Goal: Obtain resource: Download file/media

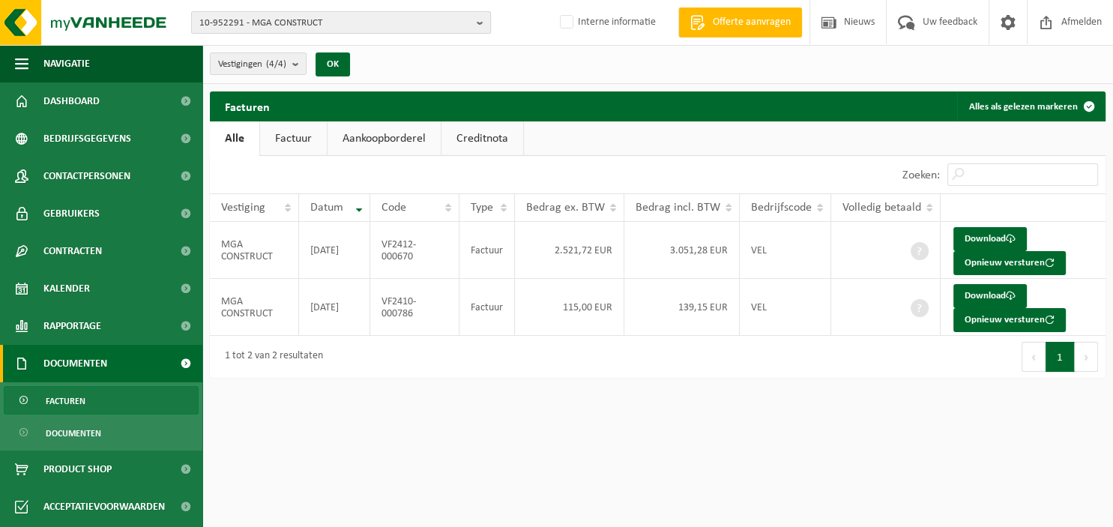
click at [480, 22] on b "button" at bounding box center [483, 22] width 13 height 21
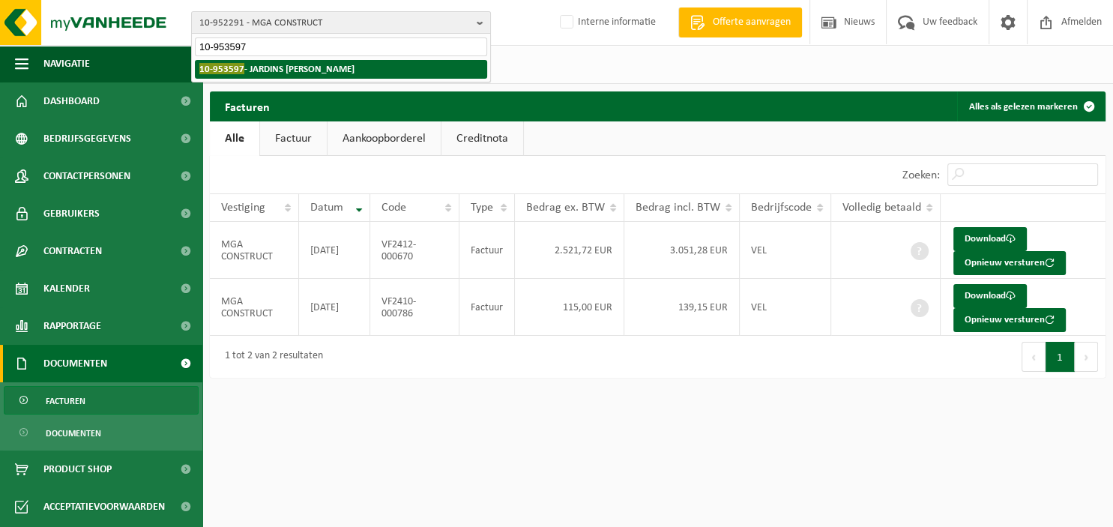
type input "10-953597"
click at [271, 67] on strong "10-953597 - JARDINS BUIS" at bounding box center [276, 68] width 155 height 11
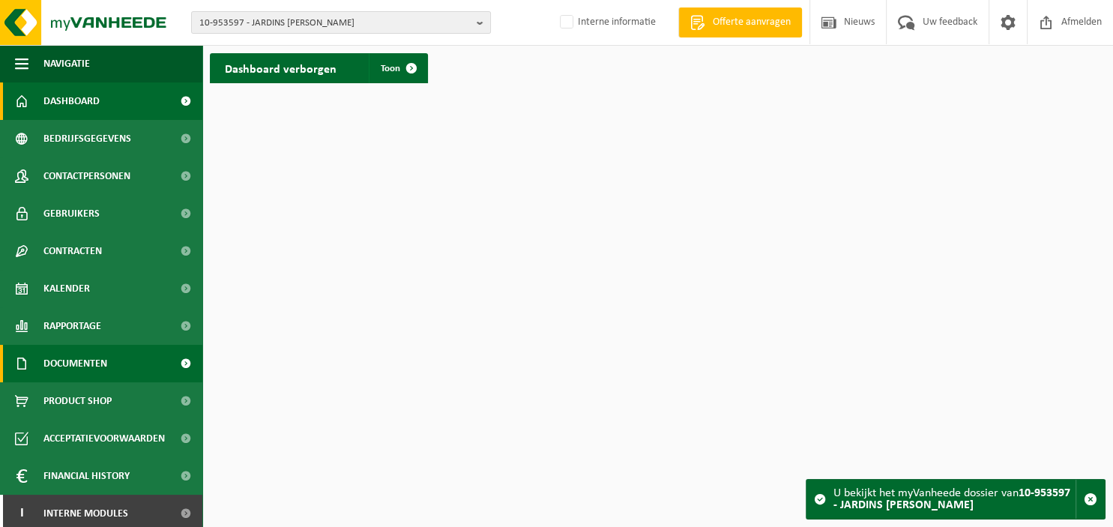
click at [118, 360] on link "Documenten" at bounding box center [101, 363] width 202 height 37
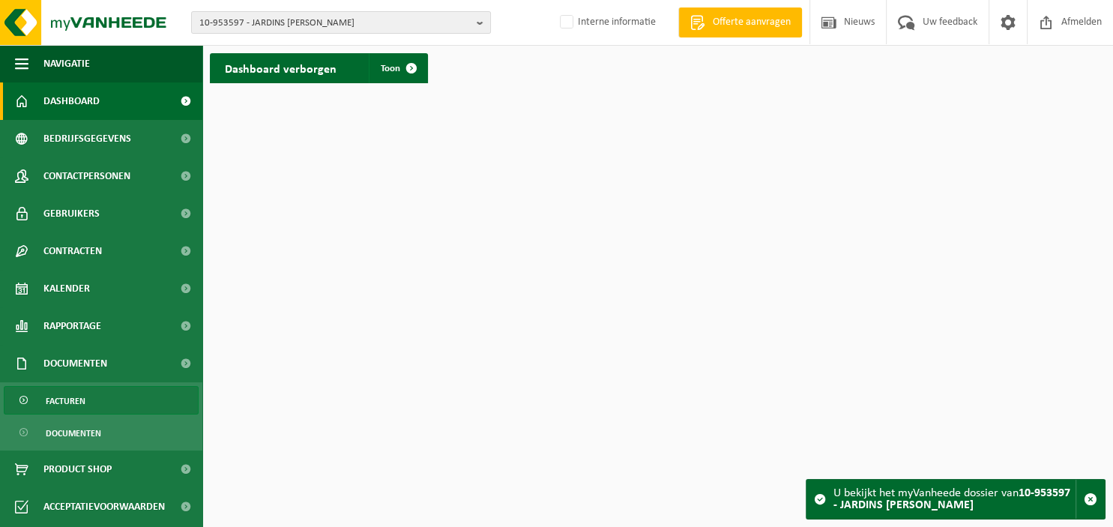
click at [103, 395] on link "Facturen" at bounding box center [101, 400] width 195 height 28
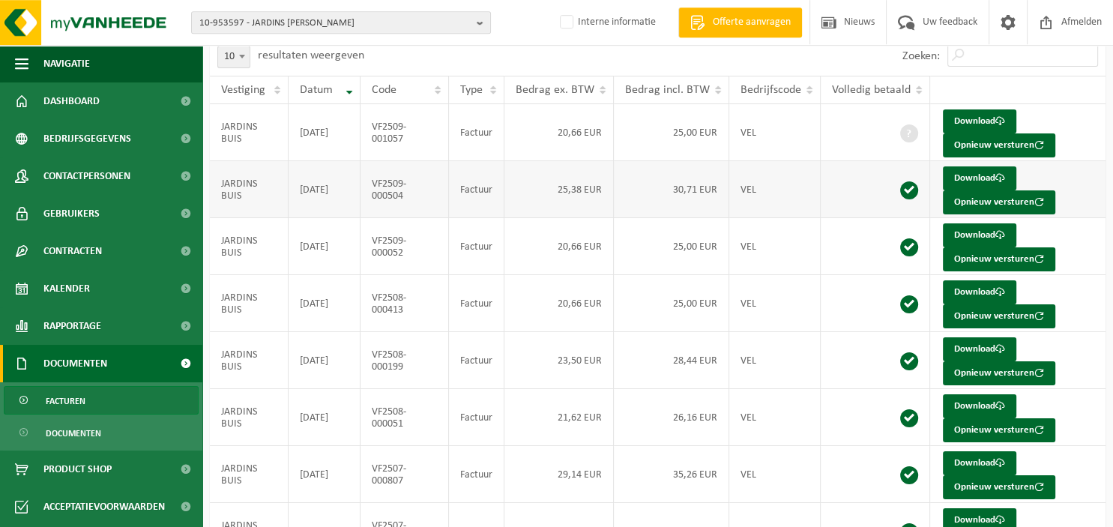
scroll to position [272, 0]
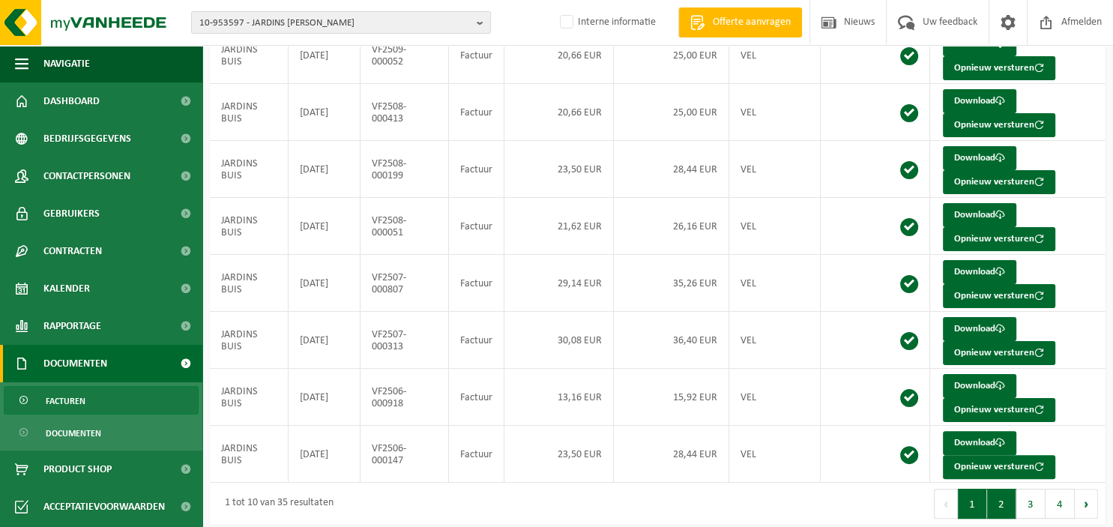
click at [1008, 502] on button "2" at bounding box center [1001, 504] width 29 height 30
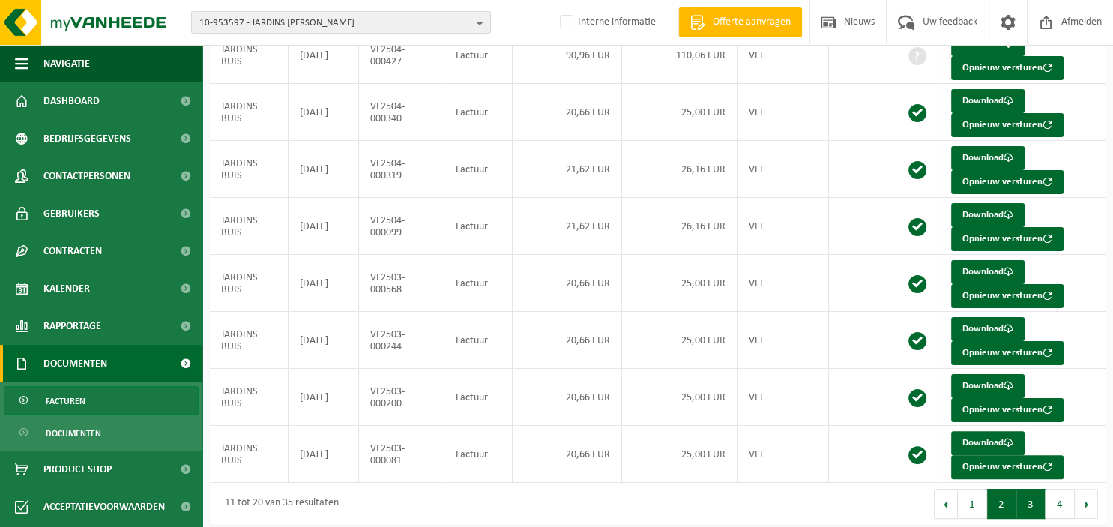
click at [1027, 501] on button "3" at bounding box center [1030, 504] width 29 height 30
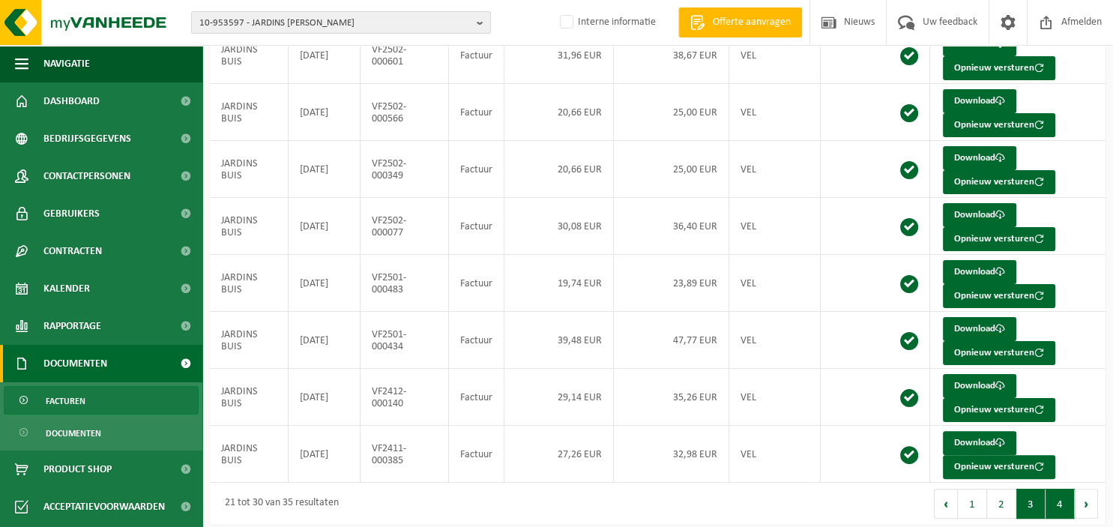
click at [1064, 502] on button "4" at bounding box center [1059, 504] width 29 height 30
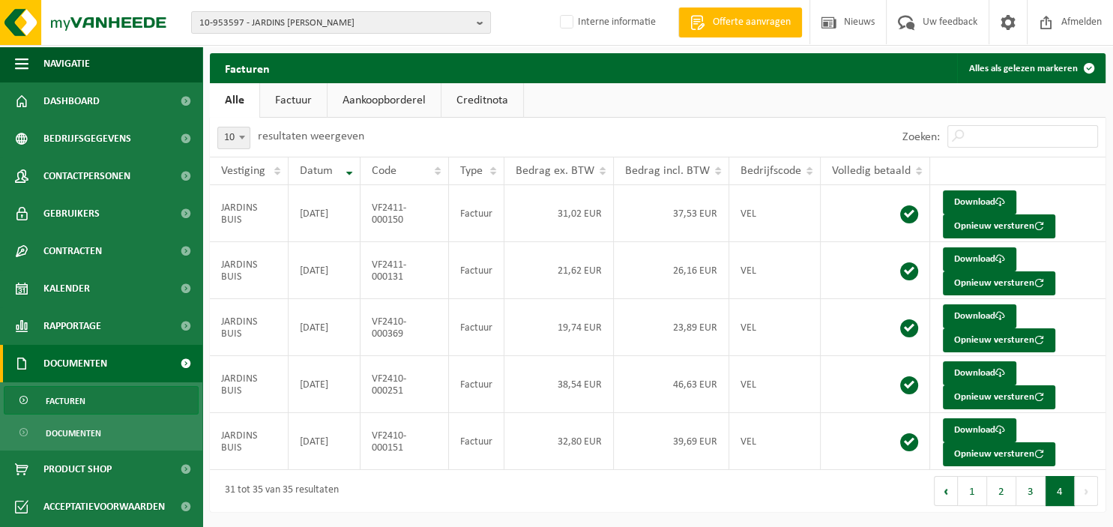
scroll to position [0, 0]
click at [1036, 487] on button "3" at bounding box center [1030, 491] width 29 height 30
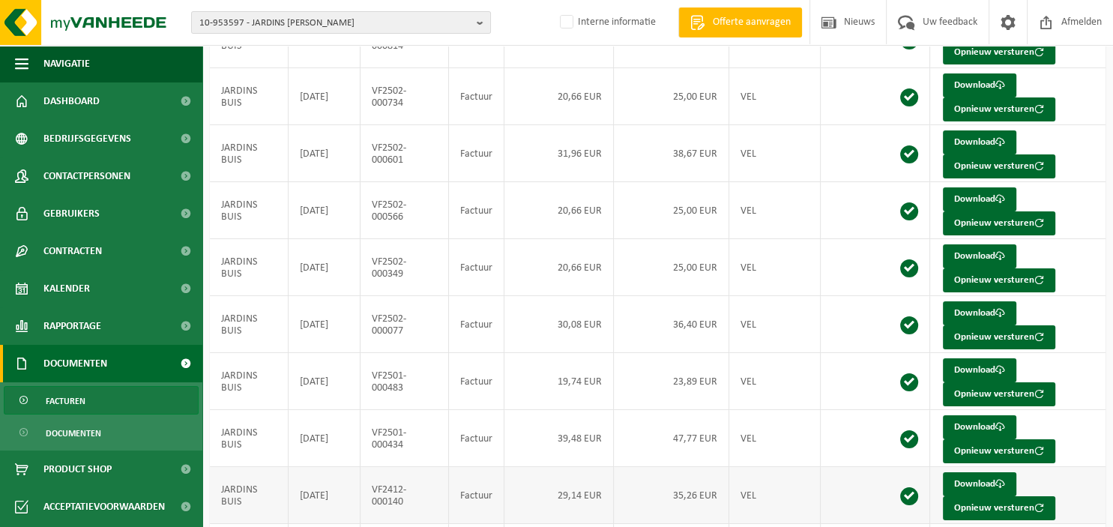
scroll to position [272, 0]
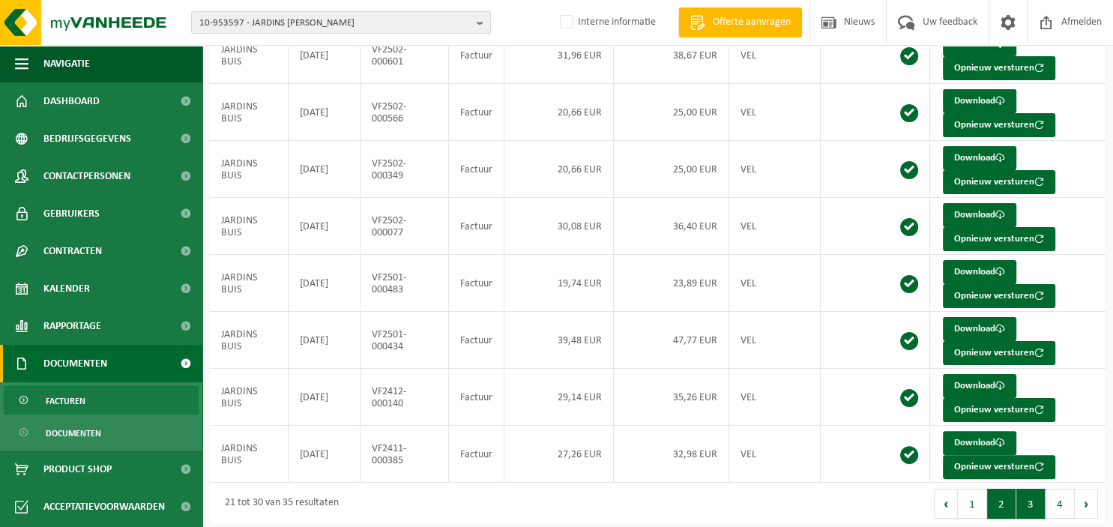
click at [1009, 497] on button "2" at bounding box center [1001, 504] width 29 height 30
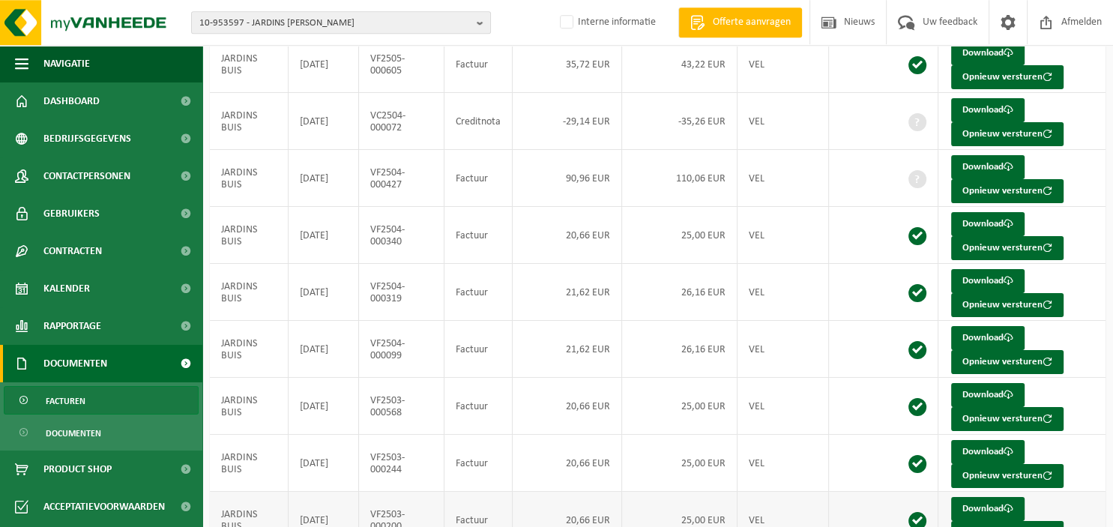
scroll to position [34, 0]
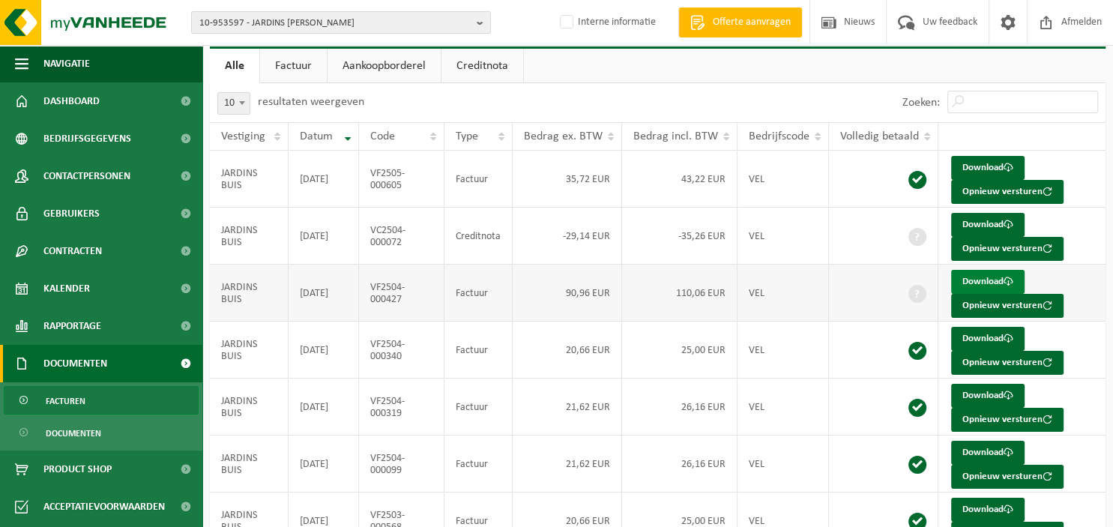
click at [990, 287] on link "Download" at bounding box center [987, 282] width 73 height 24
